Goal: Check status

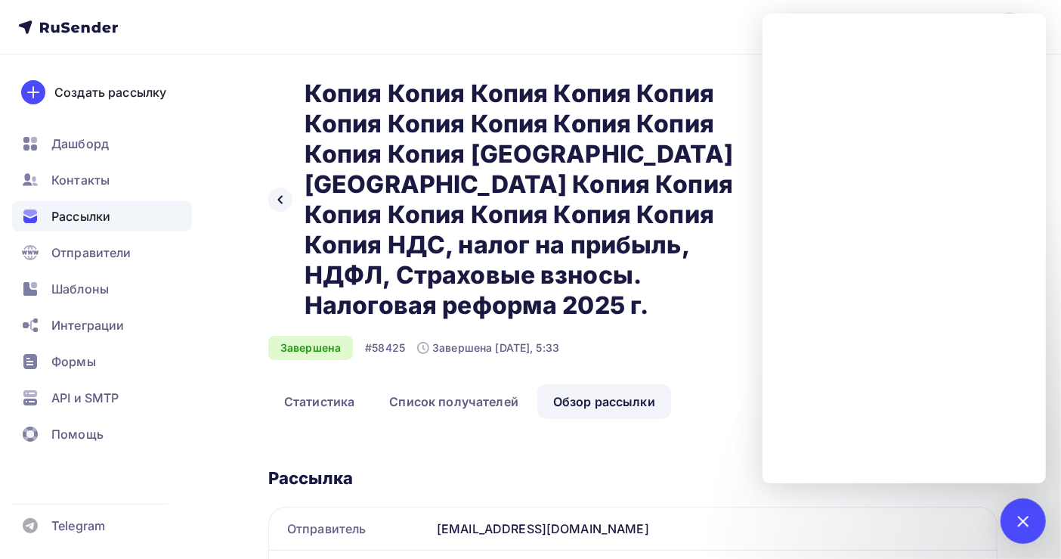
click at [92, 214] on span "Рассылки" at bounding box center [80, 216] width 59 height 18
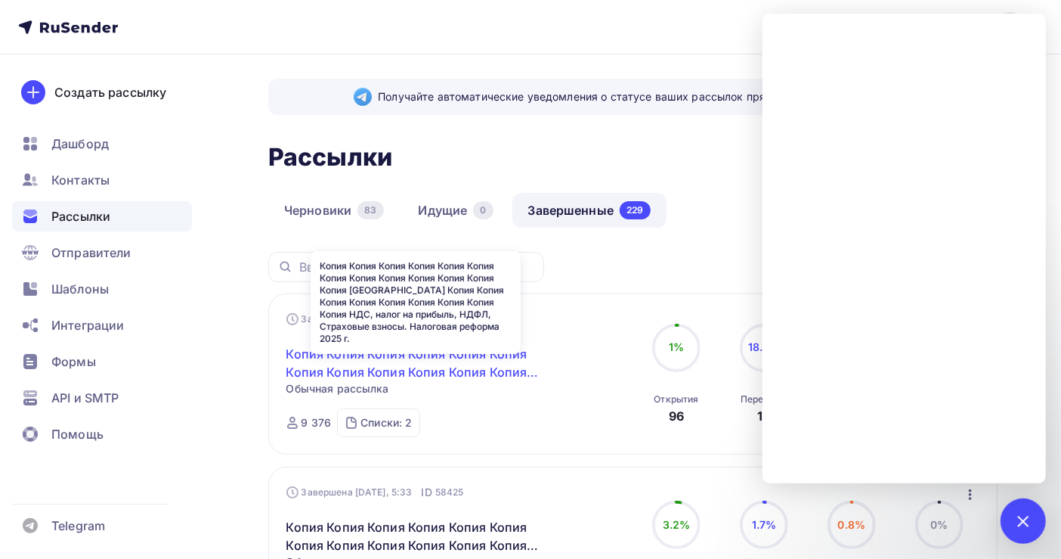
click at [413, 361] on link "Копия Копия Копия Копия Копия Копия Копия Копия Копия Копия Копия Копия Копия […" at bounding box center [415, 363] width 259 height 36
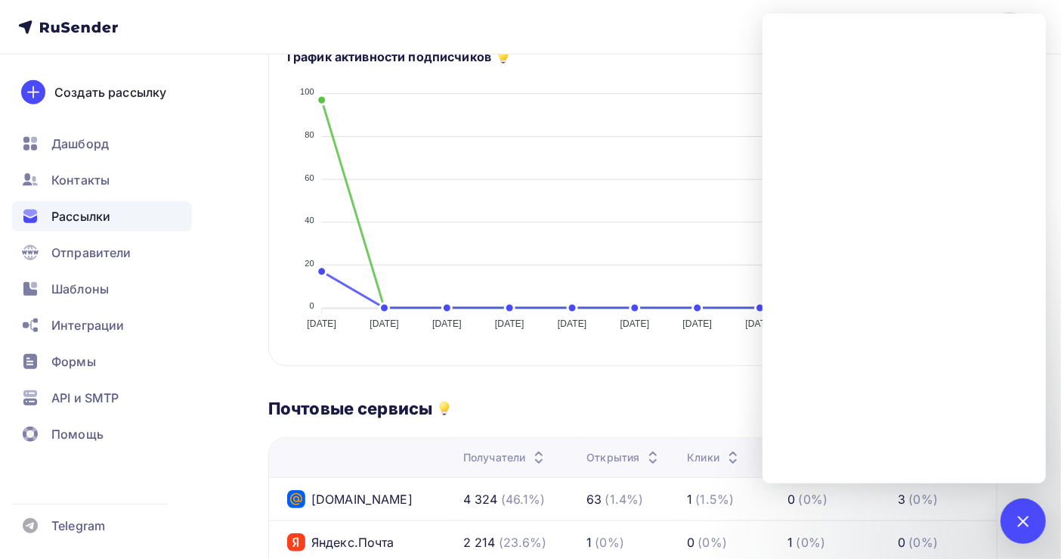
scroll to position [604, 0]
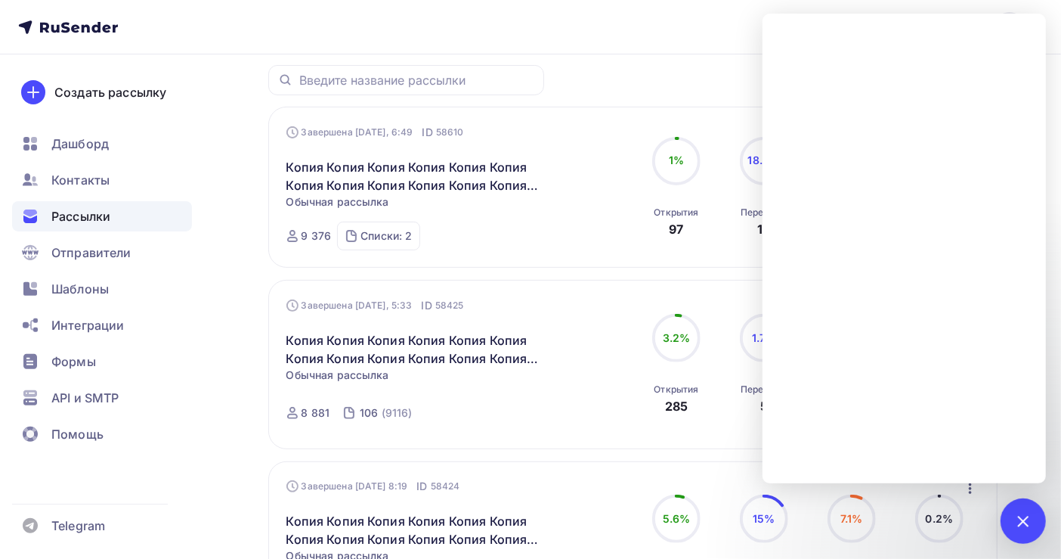
scroll to position [201, 0]
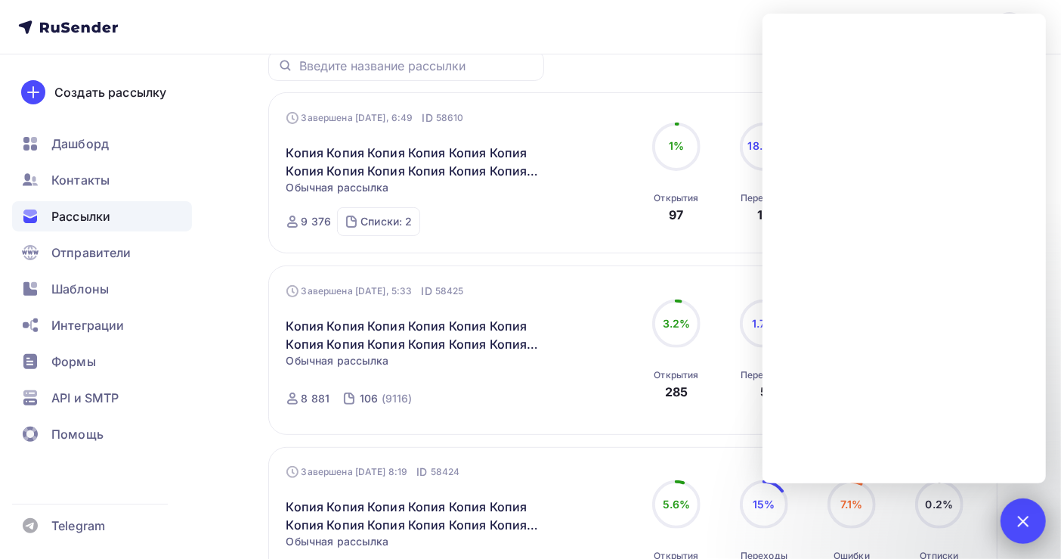
click at [1016, 517] on div at bounding box center [1023, 520] width 20 height 20
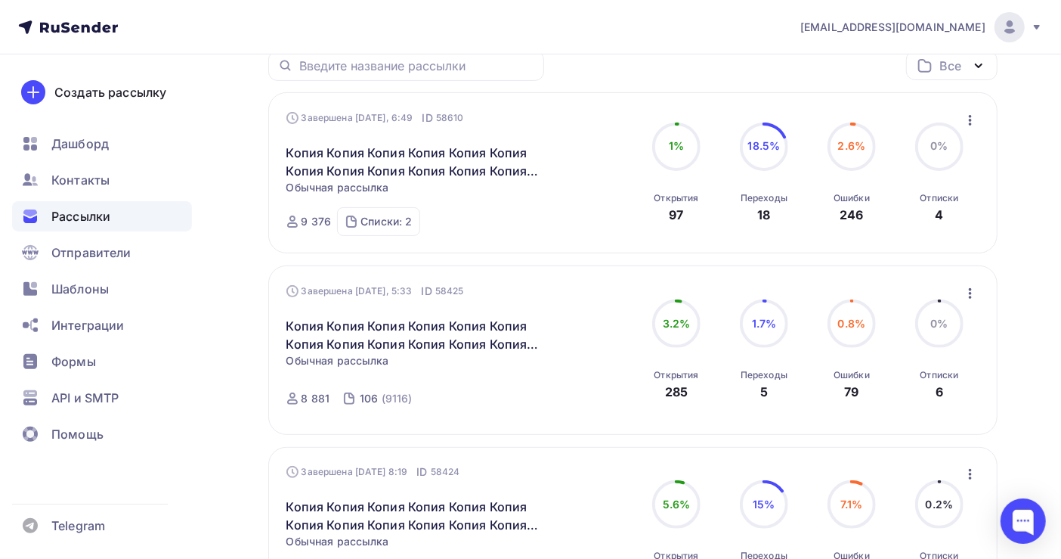
click at [67, 214] on span "Рассылки" at bounding box center [80, 216] width 59 height 18
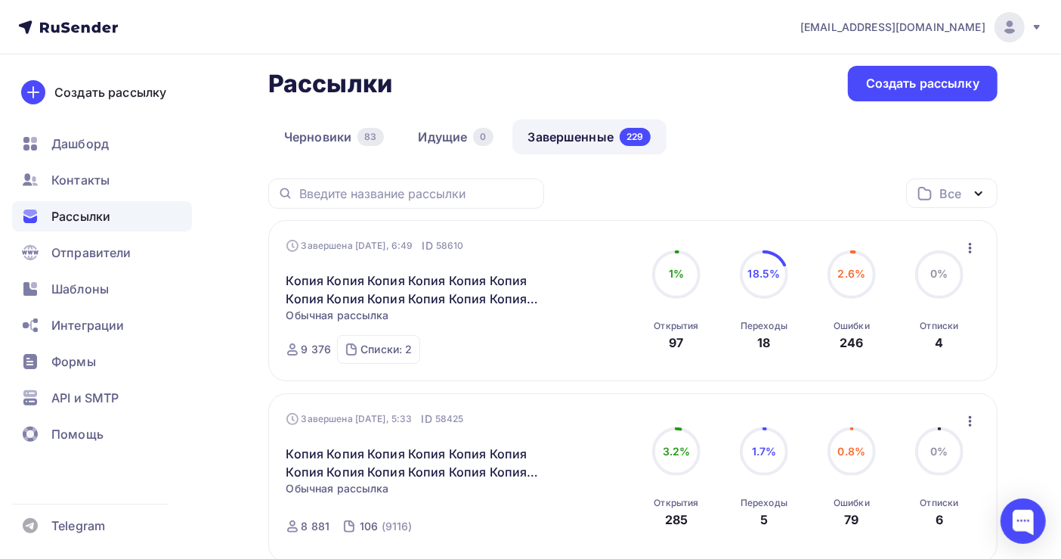
scroll to position [101, 0]
